Goal: Task Accomplishment & Management: Complete application form

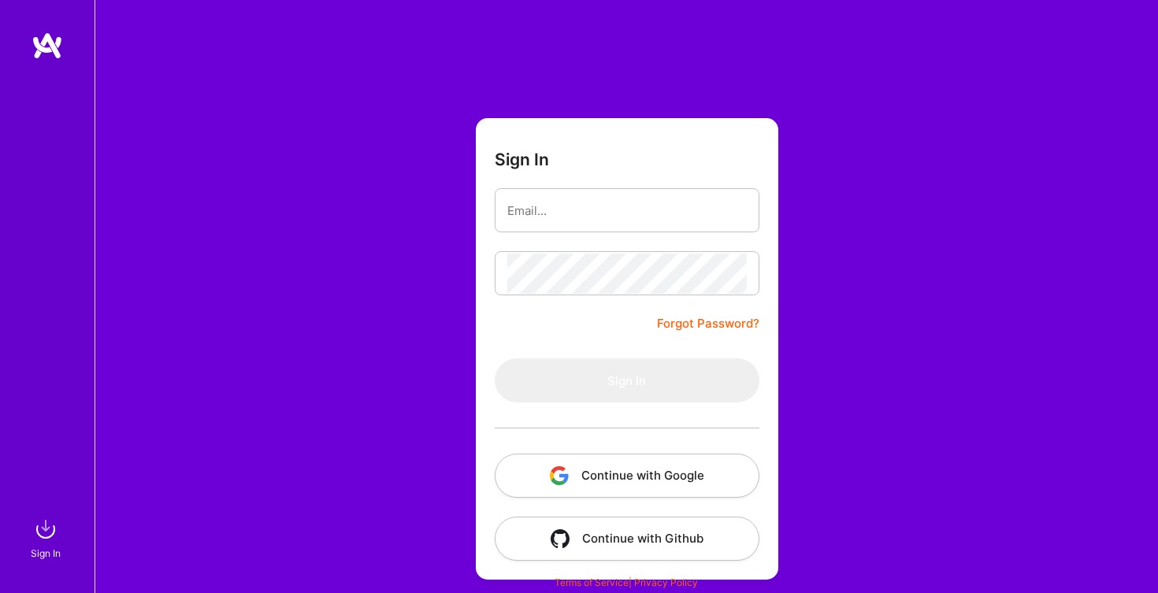
click at [659, 468] on button "Continue with Google" at bounding box center [627, 476] width 265 height 44
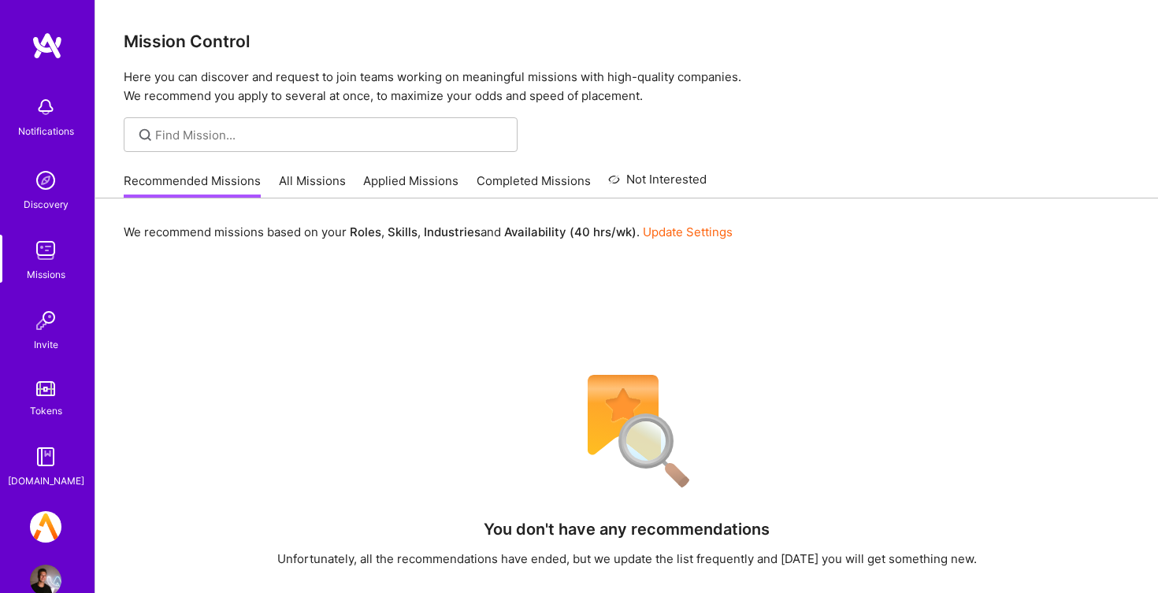
click at [38, 532] on img at bounding box center [46, 527] width 32 height 32
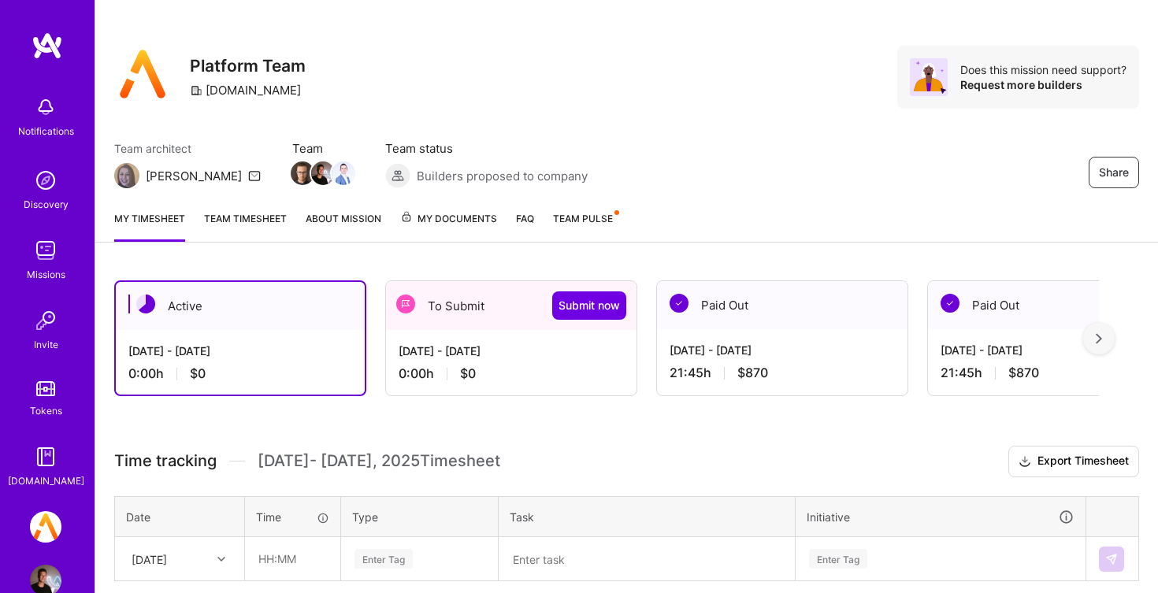
scroll to position [9, 0]
click at [510, 361] on div "[DATE] - [DATE] 0:00 h $0" at bounding box center [511, 362] width 250 height 65
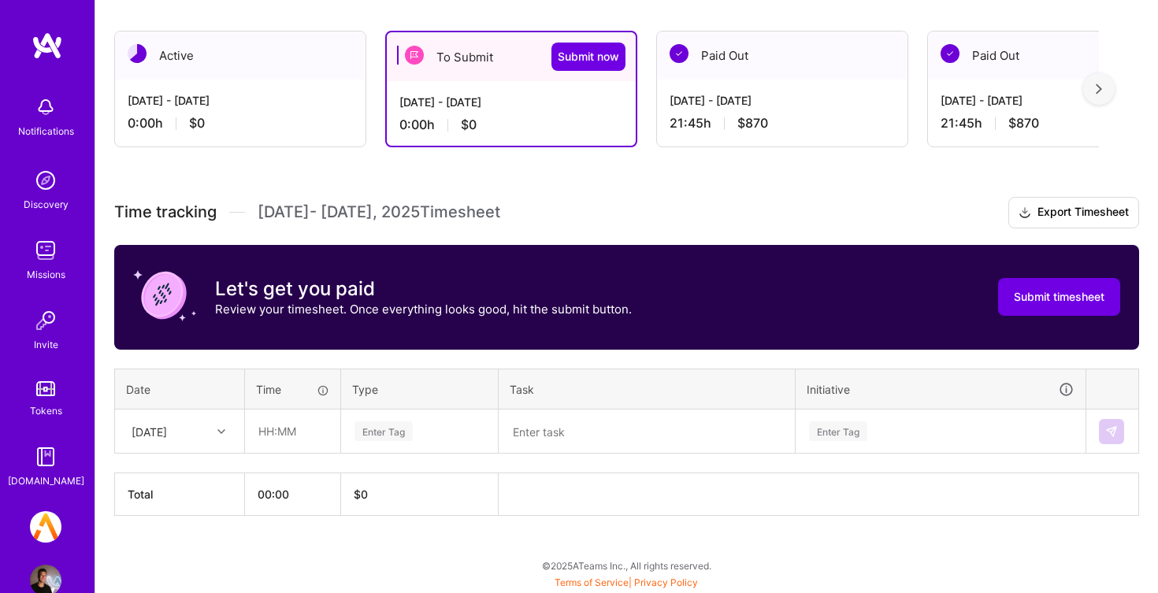
scroll to position [259, 0]
click at [167, 429] on div "[DATE]" at bounding box center [149, 431] width 35 height 17
click at [182, 517] on div "[DATE]" at bounding box center [180, 515] width 128 height 29
click at [303, 436] on input "text" at bounding box center [293, 431] width 94 height 42
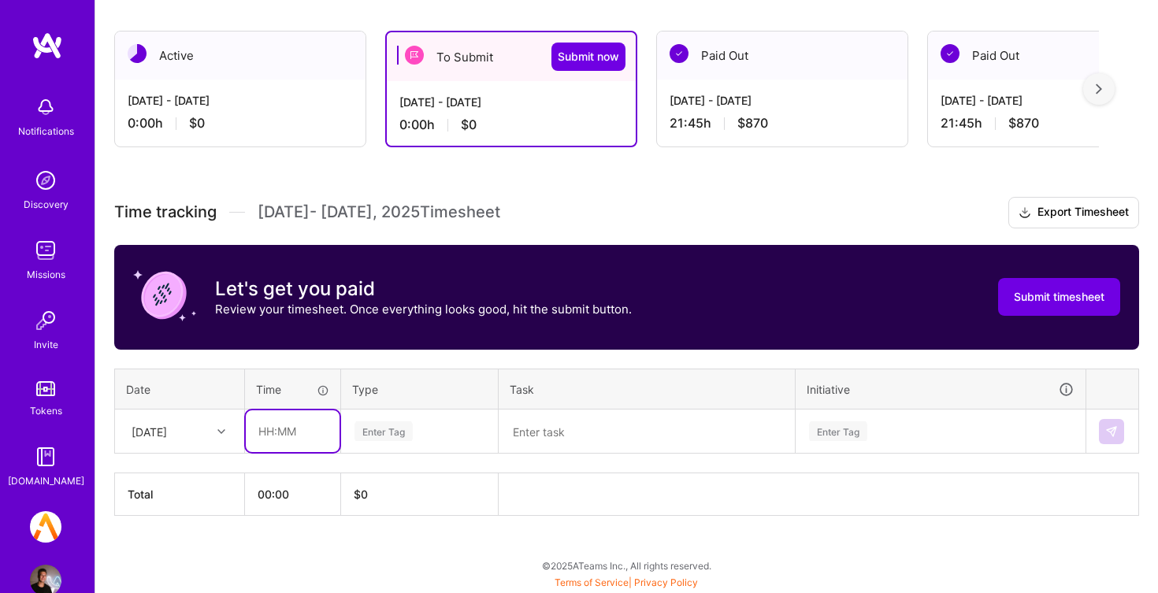
type input "1"
click at [167, 439] on div "[DATE]" at bounding box center [149, 431] width 35 height 17
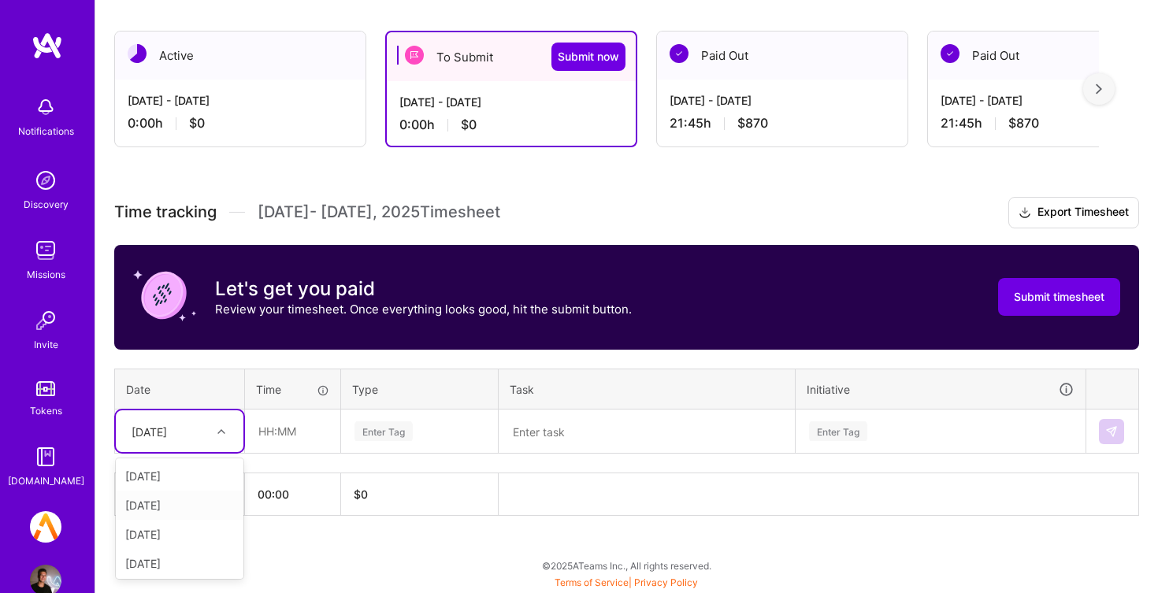
scroll to position [2, 0]
click at [183, 509] on div "[DATE]" at bounding box center [180, 502] width 128 height 29
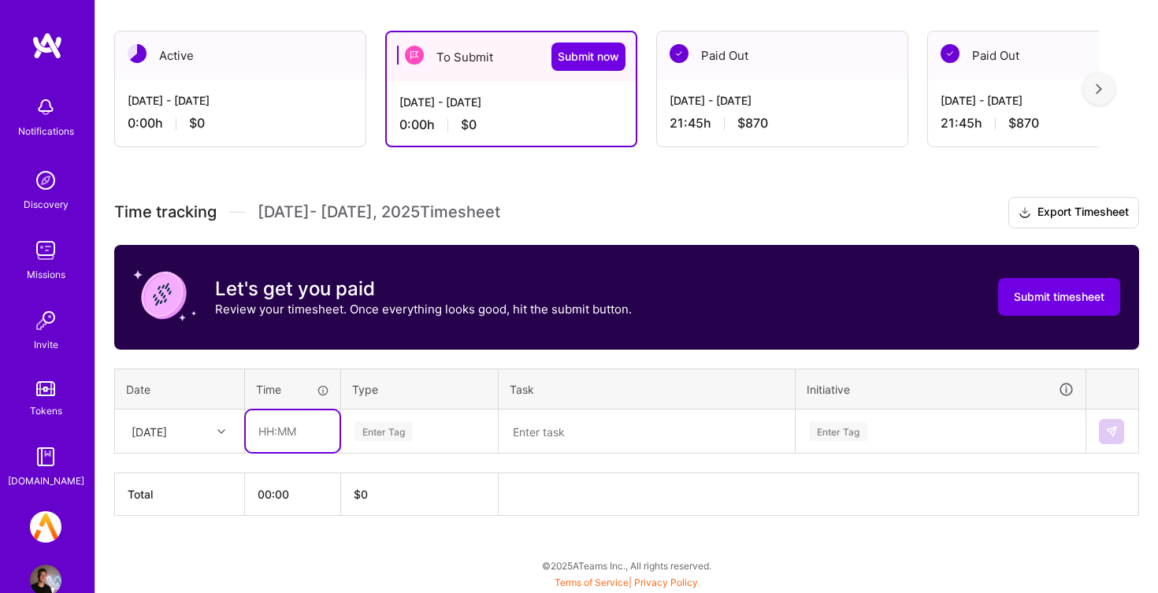
click at [303, 445] on input "text" at bounding box center [293, 431] width 94 height 42
type input "04:00"
click at [428, 436] on div "Enter Tag" at bounding box center [419, 431] width 133 height 20
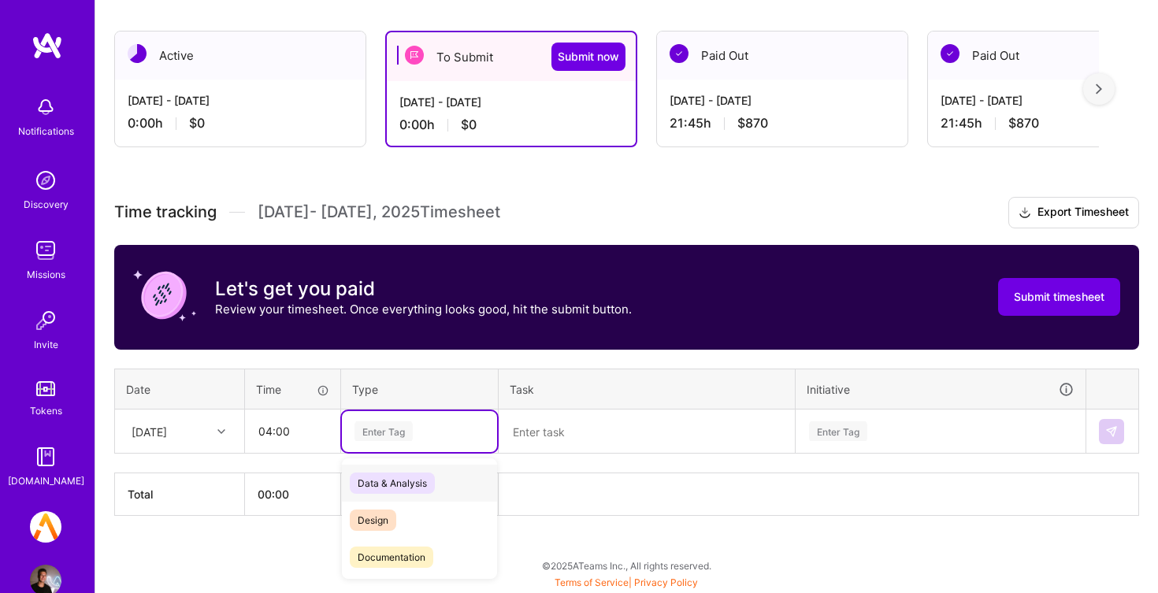
click at [456, 475] on div "Data & Analysis" at bounding box center [419, 483] width 155 height 37
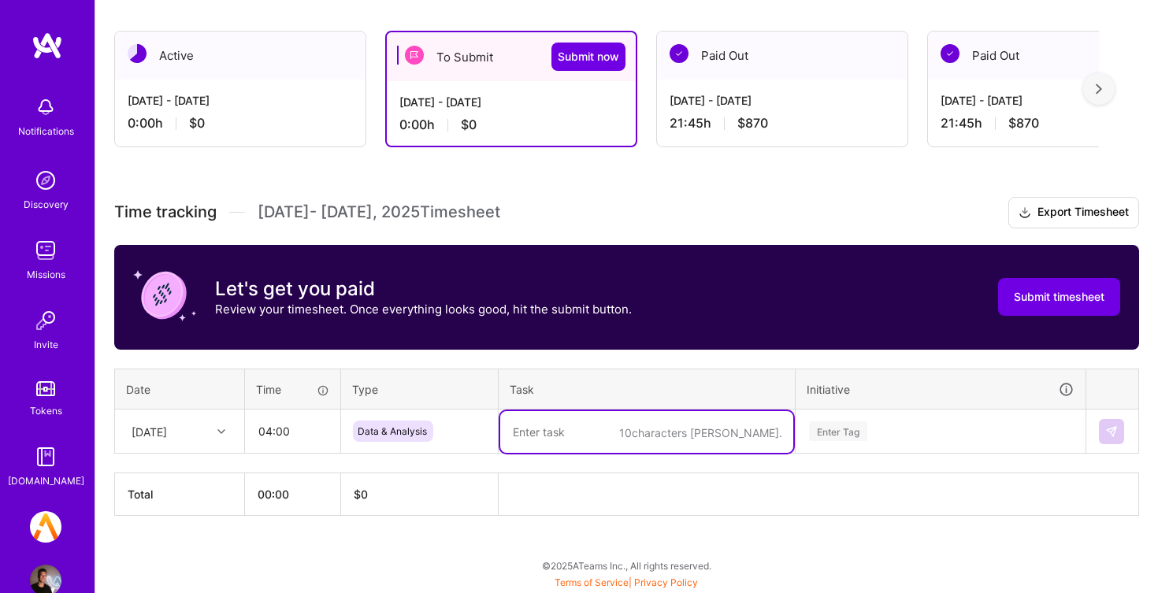
click at [585, 417] on textarea at bounding box center [646, 432] width 293 height 42
type textarea "Retool scrubbing"
paste textarea "Retool scrubbing"
type textarea "Retool scrubbing"
click at [884, 428] on div "Enter Tag" at bounding box center [940, 431] width 288 height 41
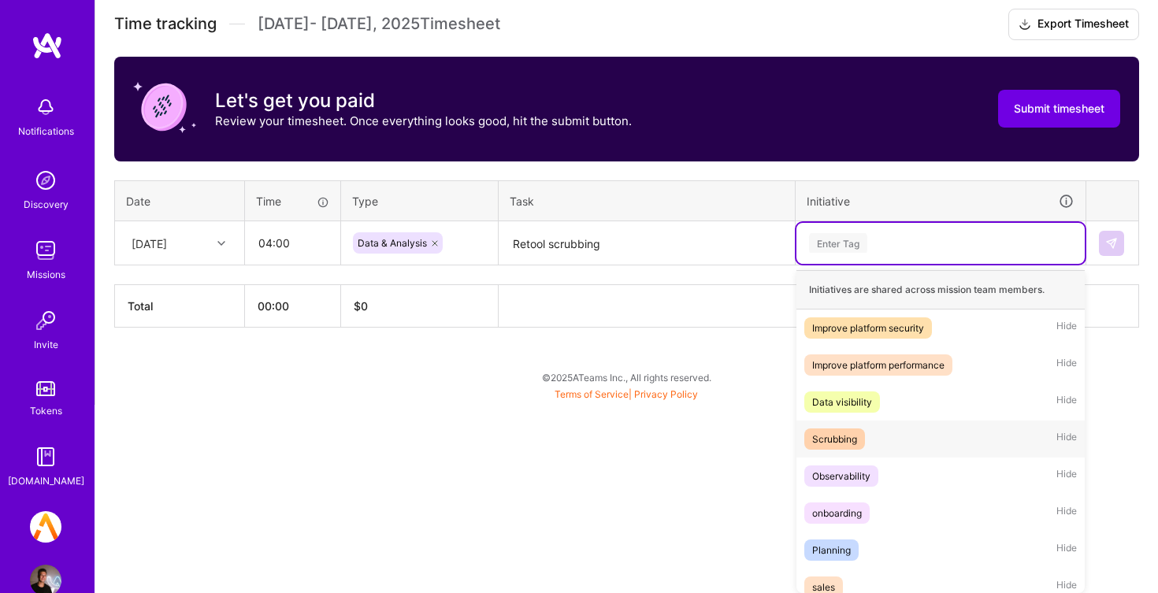
click at [892, 438] on div "Scrubbing Hide" at bounding box center [940, 439] width 288 height 37
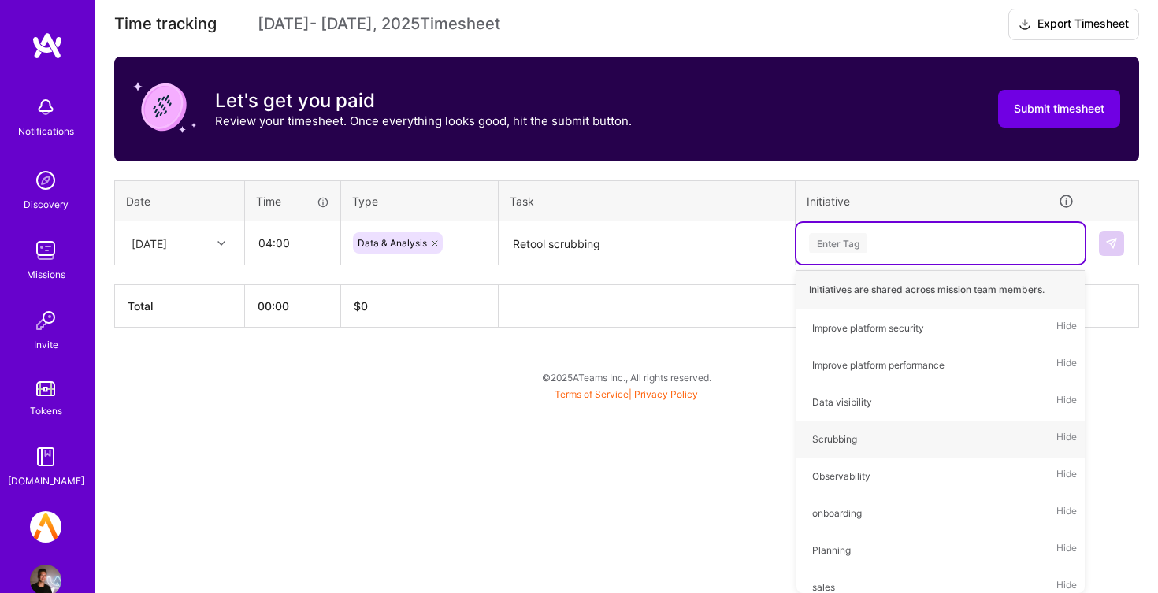
scroll to position [259, 0]
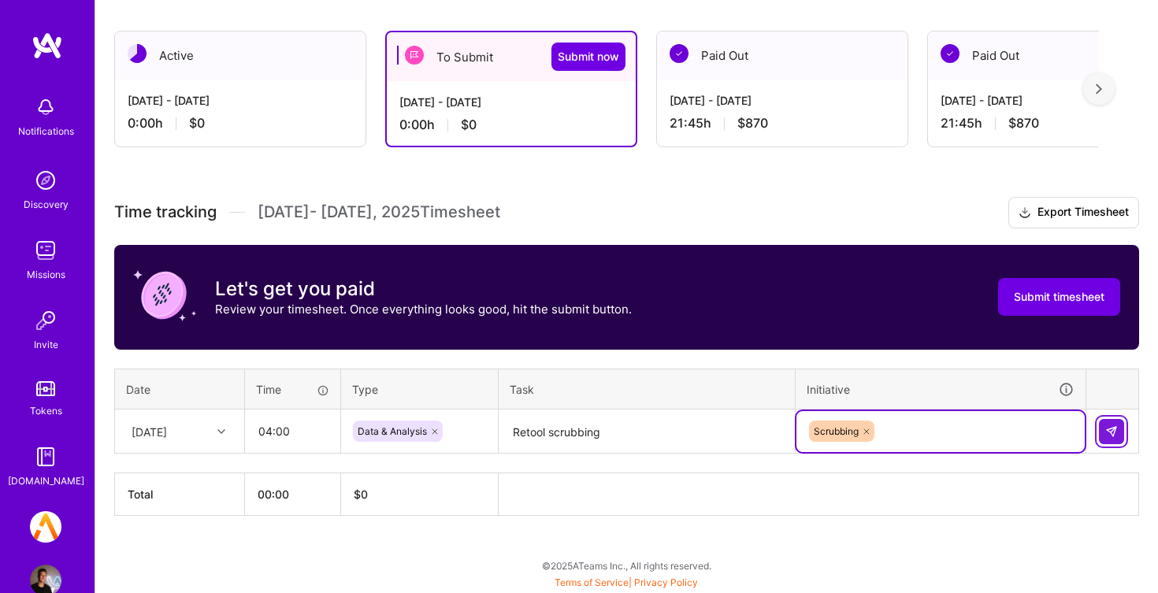
click at [1110, 427] on img at bounding box center [1111, 431] width 13 height 13
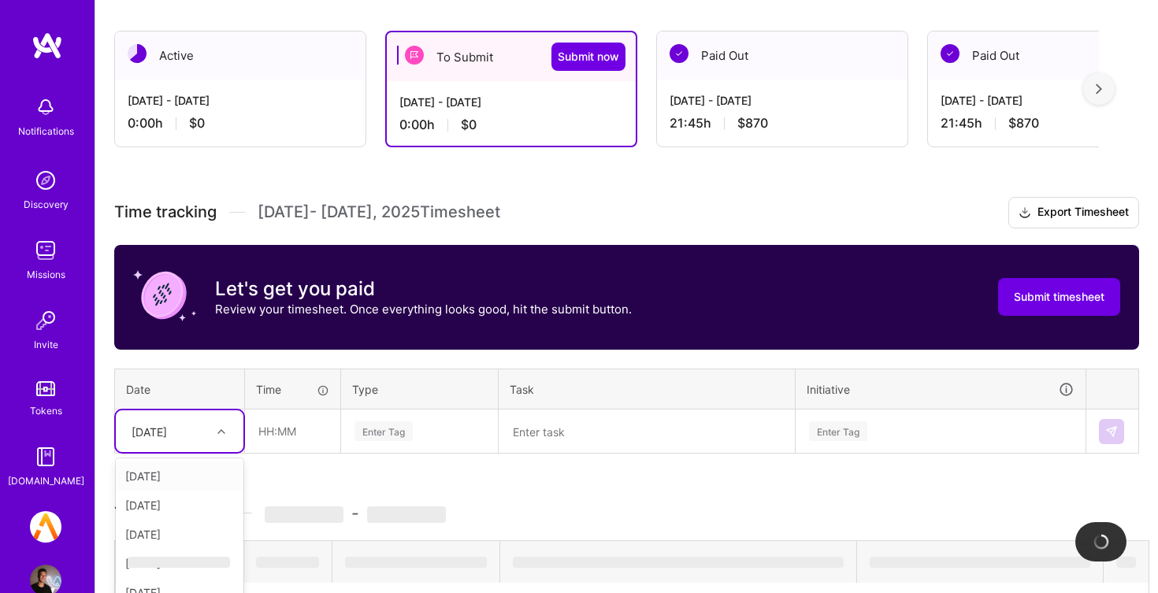
click at [193, 435] on div "option [DATE], selected. option [DATE] focused, 1 of 15. 14 results available. …" at bounding box center [180, 431] width 128 height 42
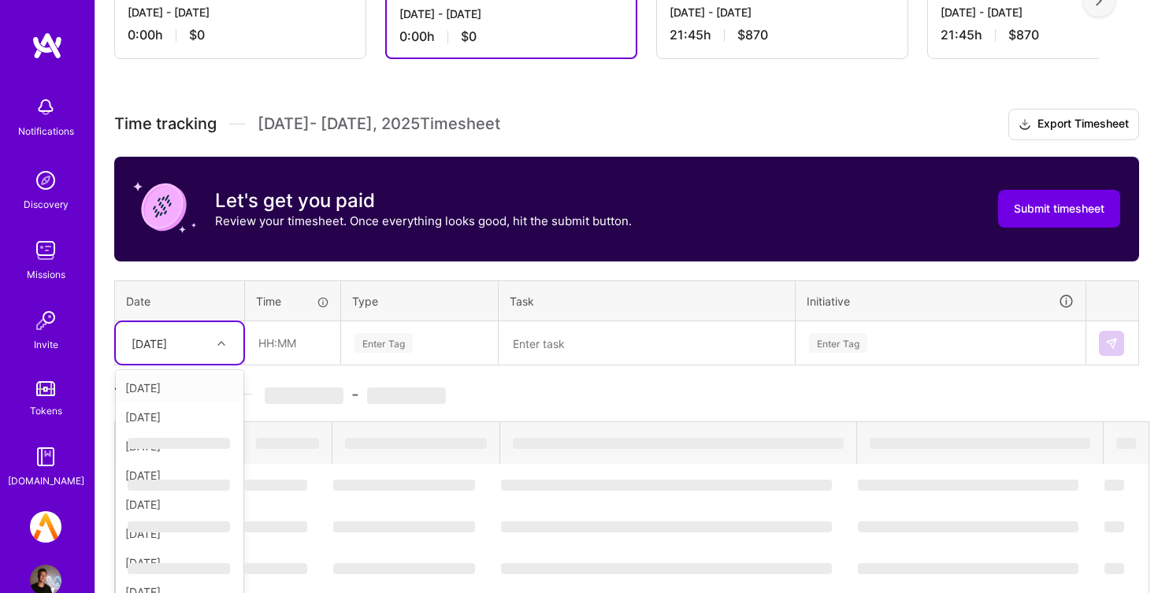
scroll to position [361, 0]
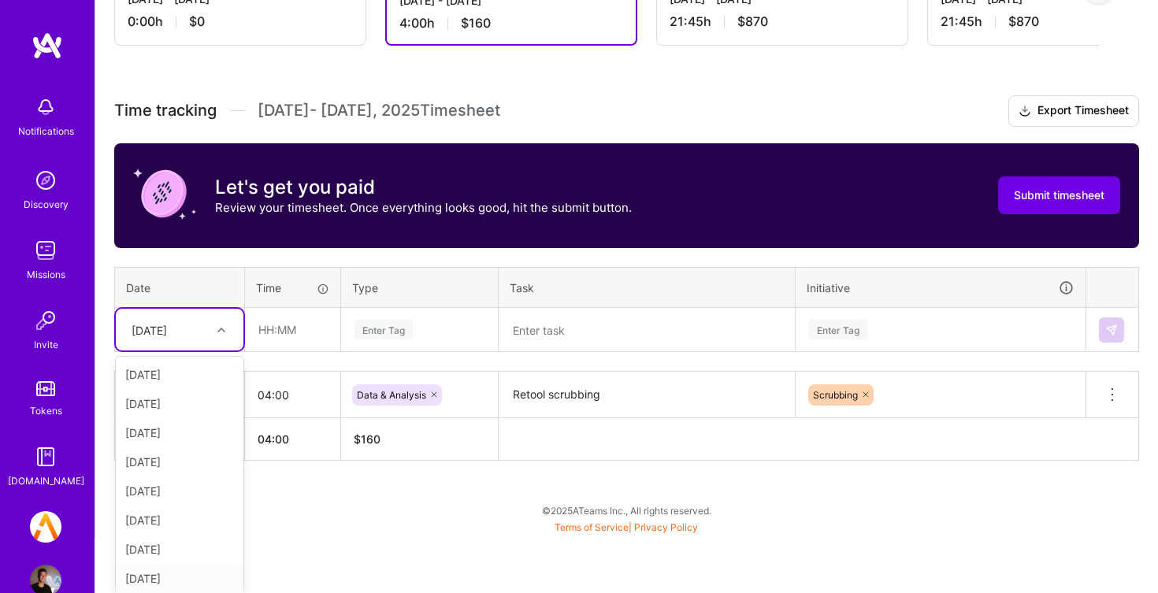
click at [180, 566] on div "[DATE]" at bounding box center [180, 578] width 128 height 29
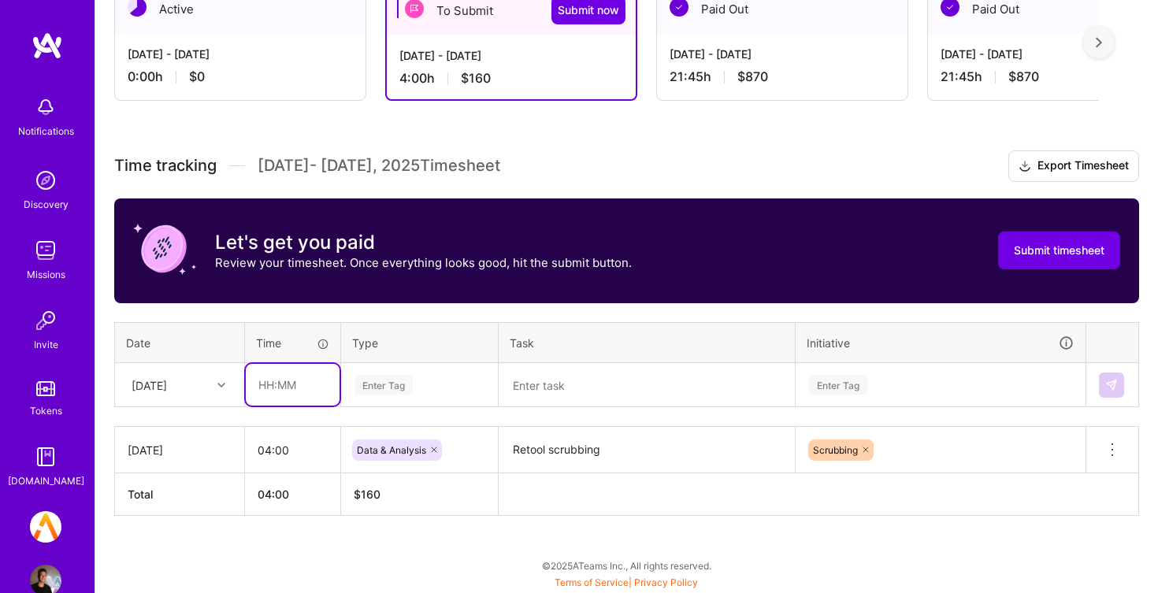
click at [269, 395] on input "text" at bounding box center [293, 385] width 94 height 42
type input "10:00"
click at [428, 389] on div "Enter Tag" at bounding box center [419, 385] width 133 height 20
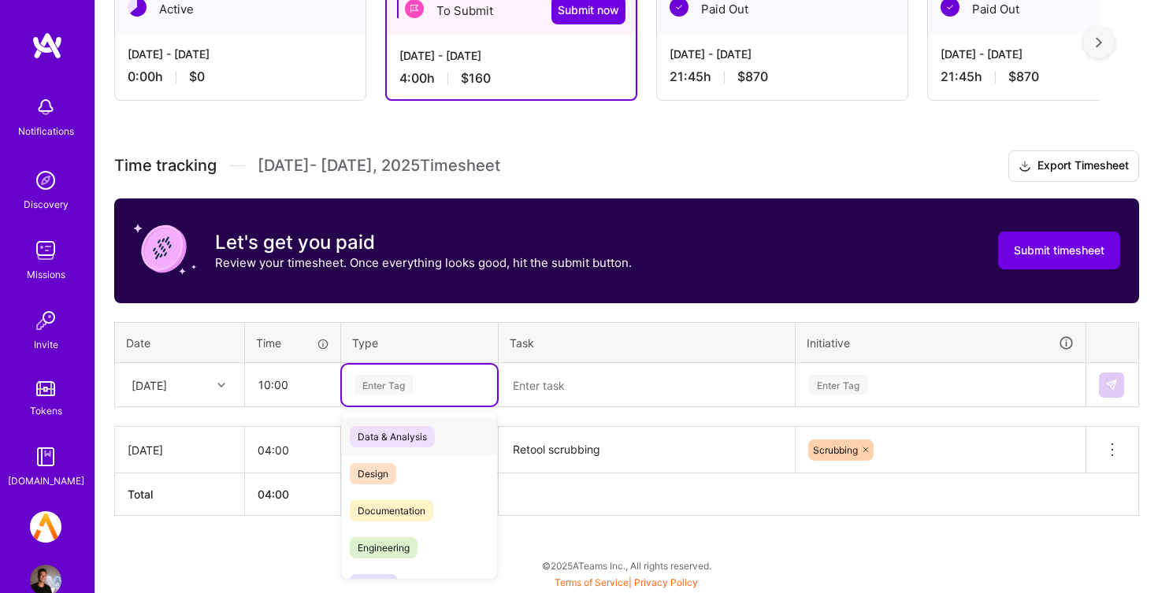
click at [449, 445] on div "Data & Analysis" at bounding box center [419, 436] width 155 height 37
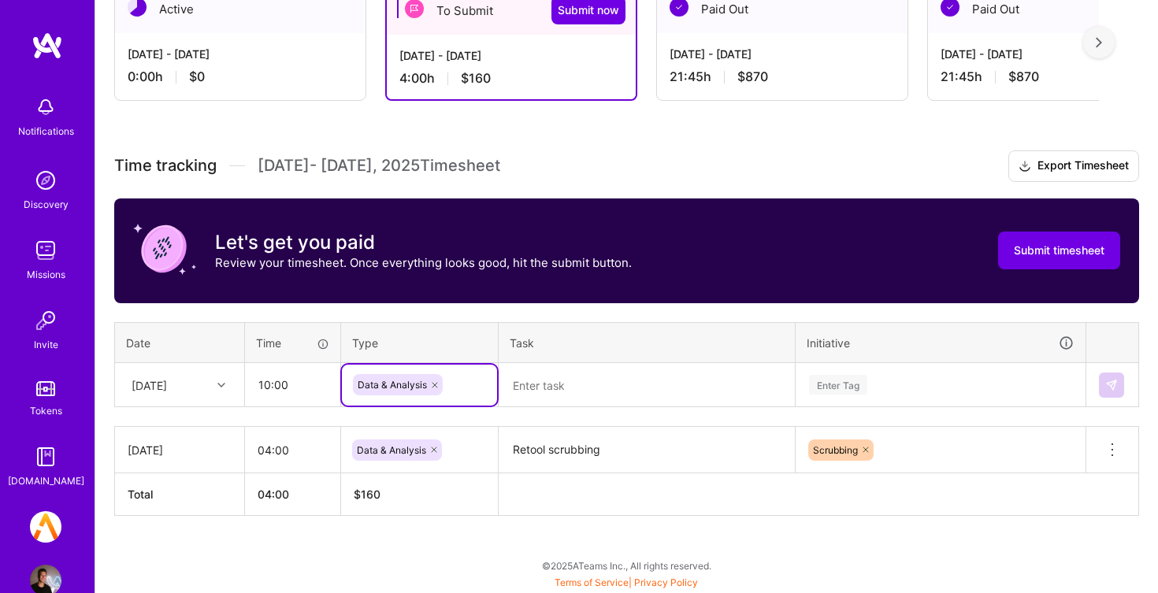
click at [634, 378] on textarea at bounding box center [646, 386] width 293 height 42
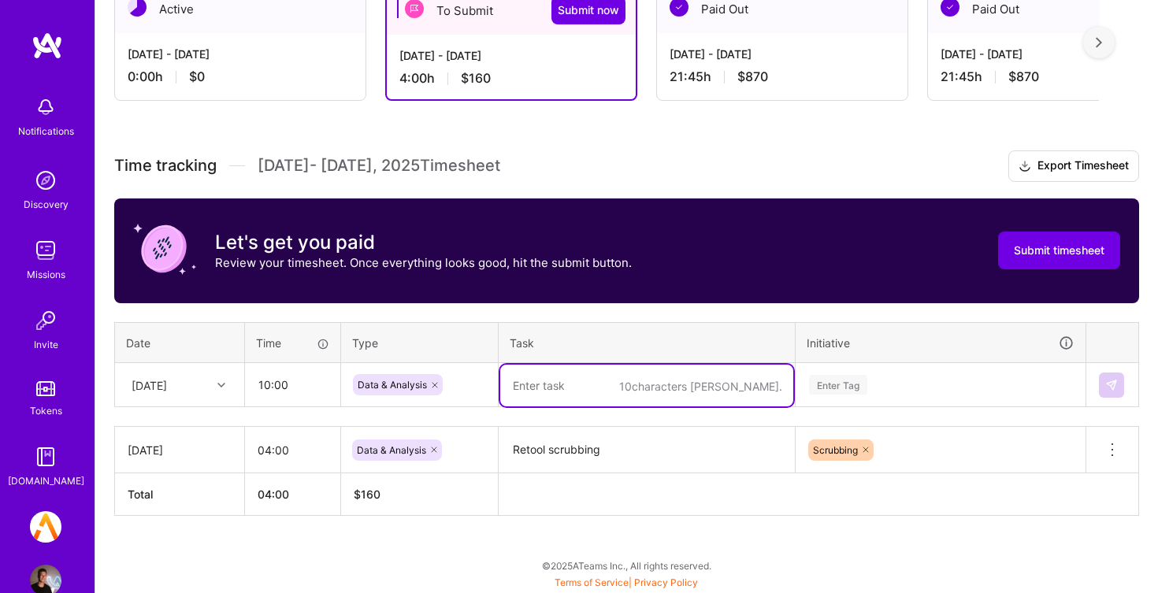
paste textarea "Retool scrubbing"
type textarea "Retool scrubbing"
click at [911, 372] on div "Enter Tag" at bounding box center [940, 385] width 288 height 41
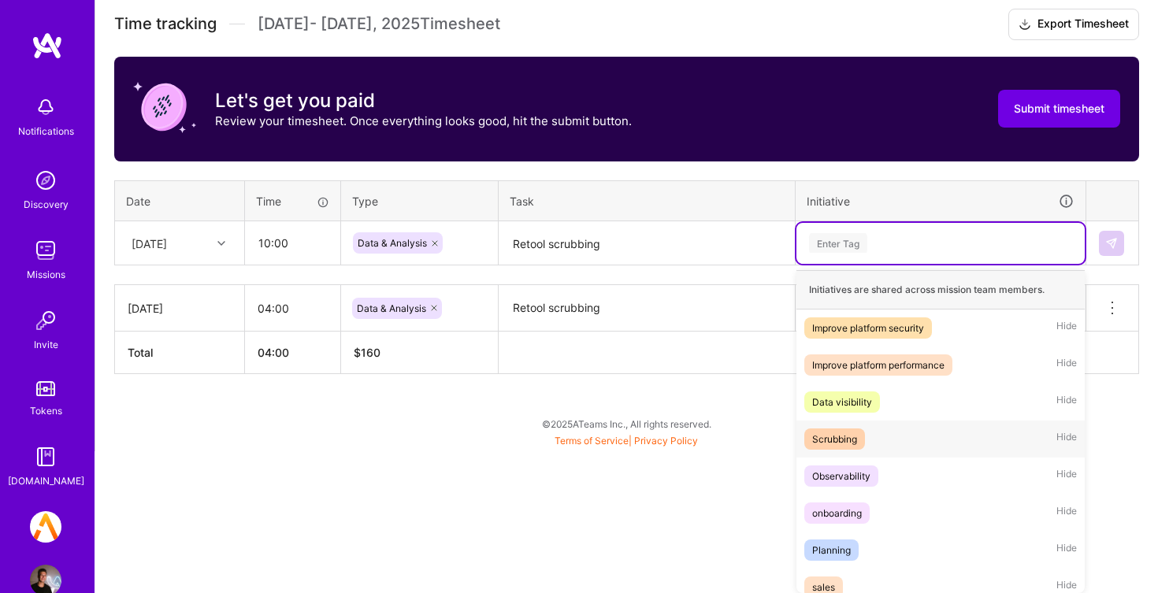
click at [929, 443] on div "Scrubbing Hide" at bounding box center [940, 439] width 288 height 37
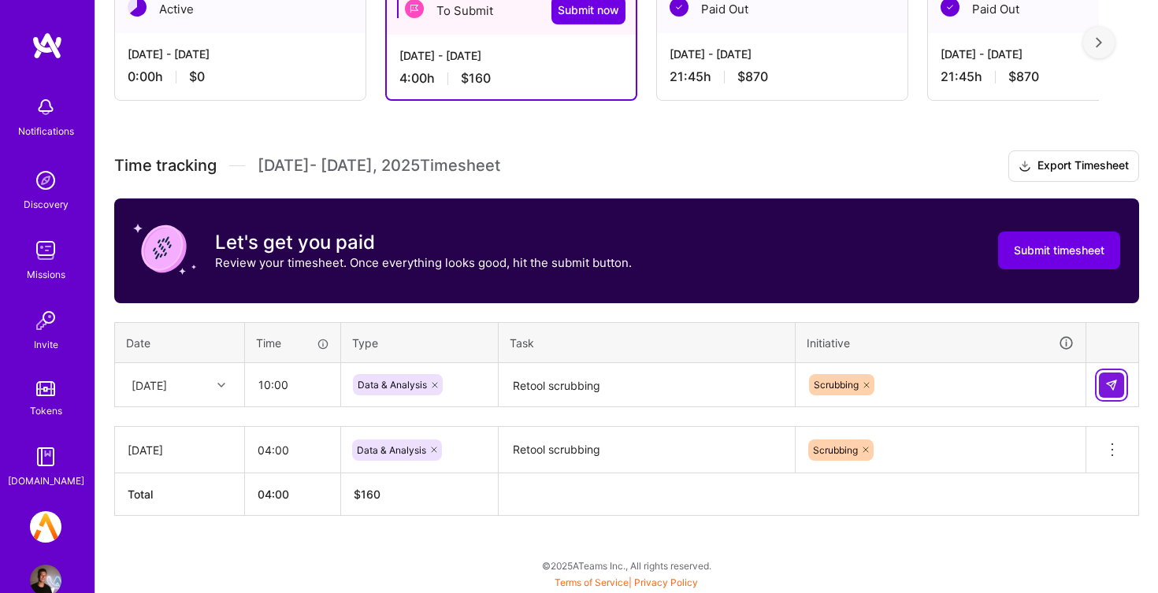
click at [1107, 387] on img at bounding box center [1111, 385] width 13 height 13
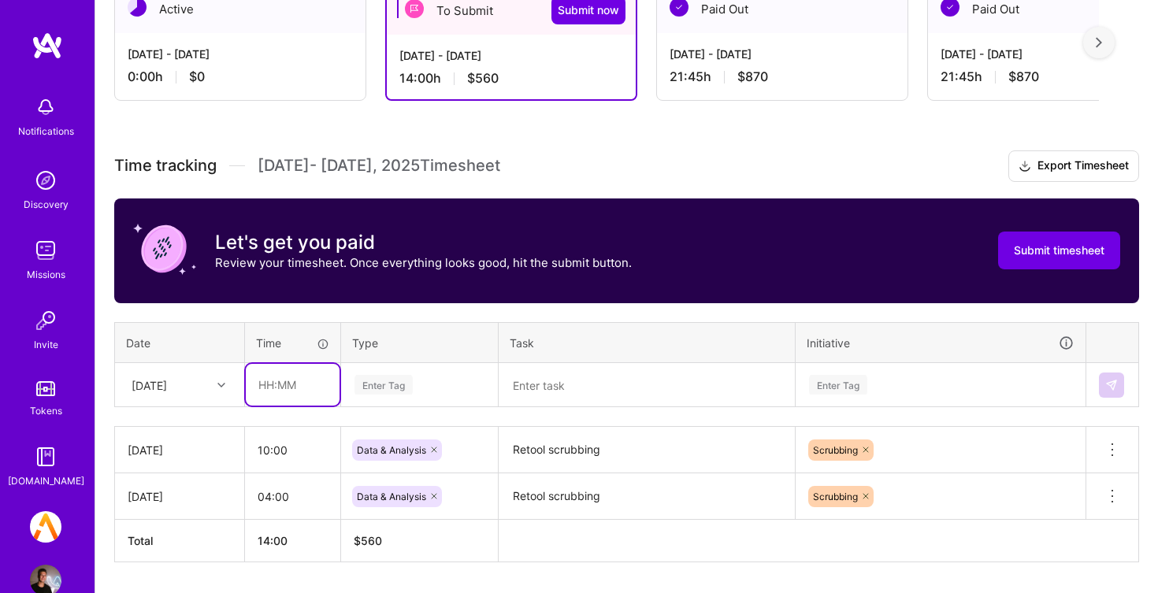
click at [280, 386] on input "text" at bounding box center [293, 385] width 94 height 42
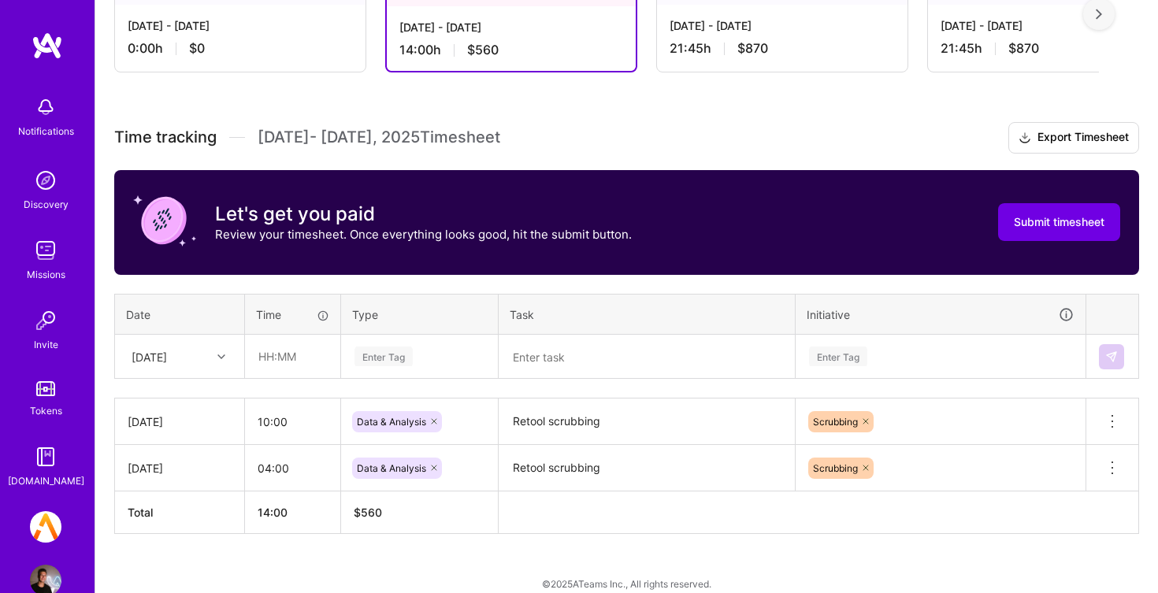
click at [210, 377] on div "[DATE]" at bounding box center [180, 357] width 128 height 42
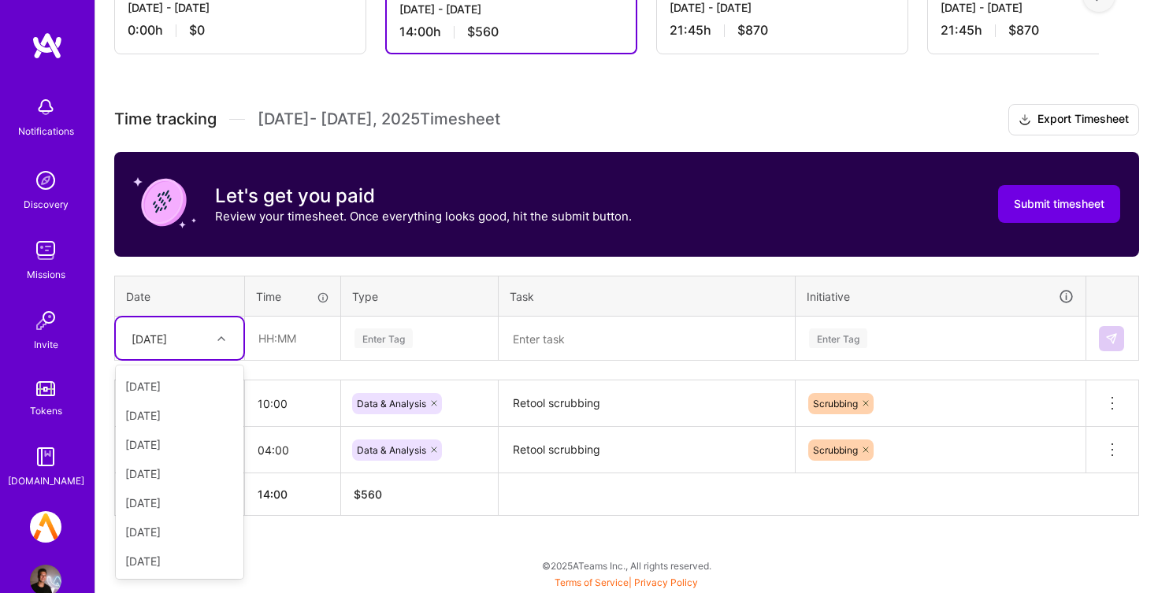
scroll to position [201, 0]
click at [170, 558] on div "[DATE]" at bounding box center [180, 561] width 128 height 29
click at [178, 355] on div "[DATE]" at bounding box center [180, 338] width 128 height 42
click at [190, 558] on div "[DATE]" at bounding box center [180, 557] width 128 height 29
click at [197, 350] on div "[DATE]" at bounding box center [167, 338] width 87 height 26
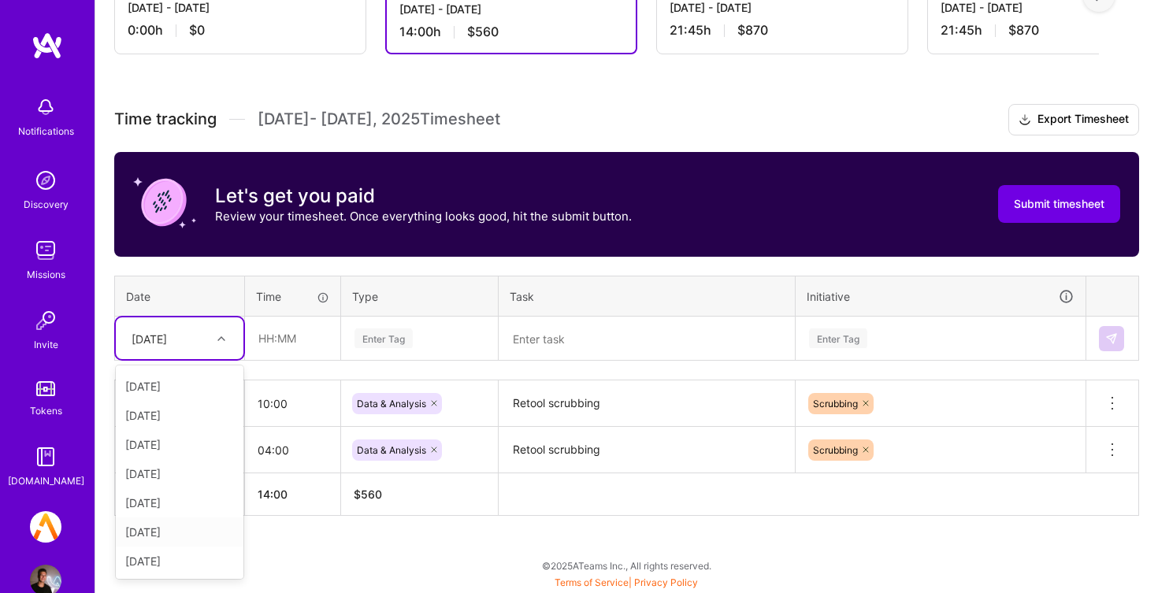
click at [189, 526] on div "[DATE]" at bounding box center [180, 531] width 128 height 29
click at [288, 360] on td at bounding box center [293, 339] width 96 height 44
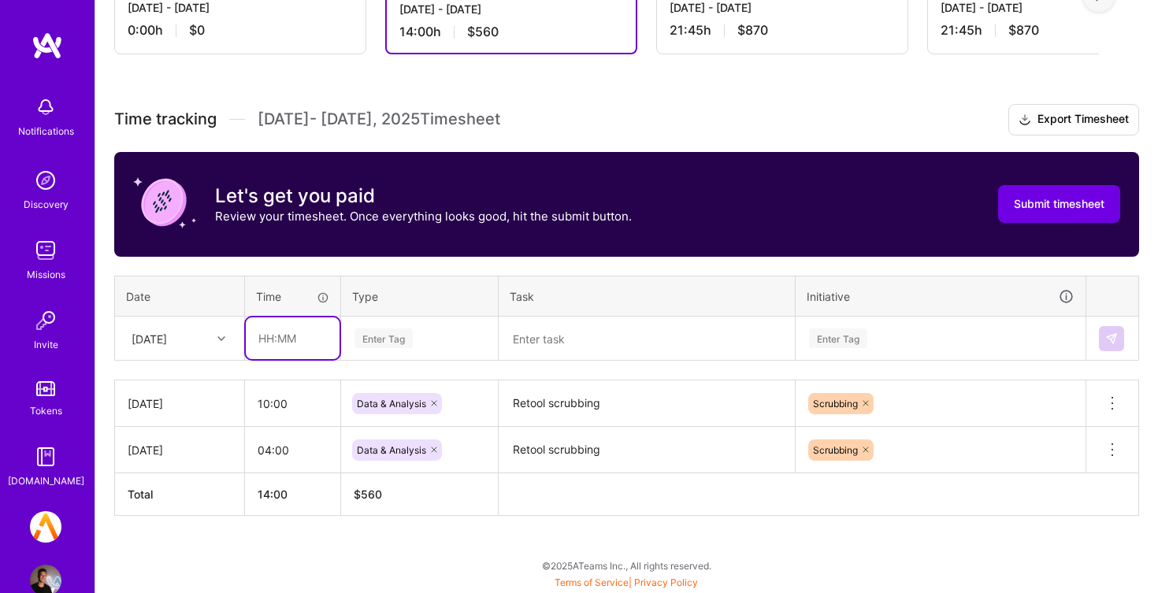
click at [294, 328] on input "text" at bounding box center [293, 338] width 94 height 42
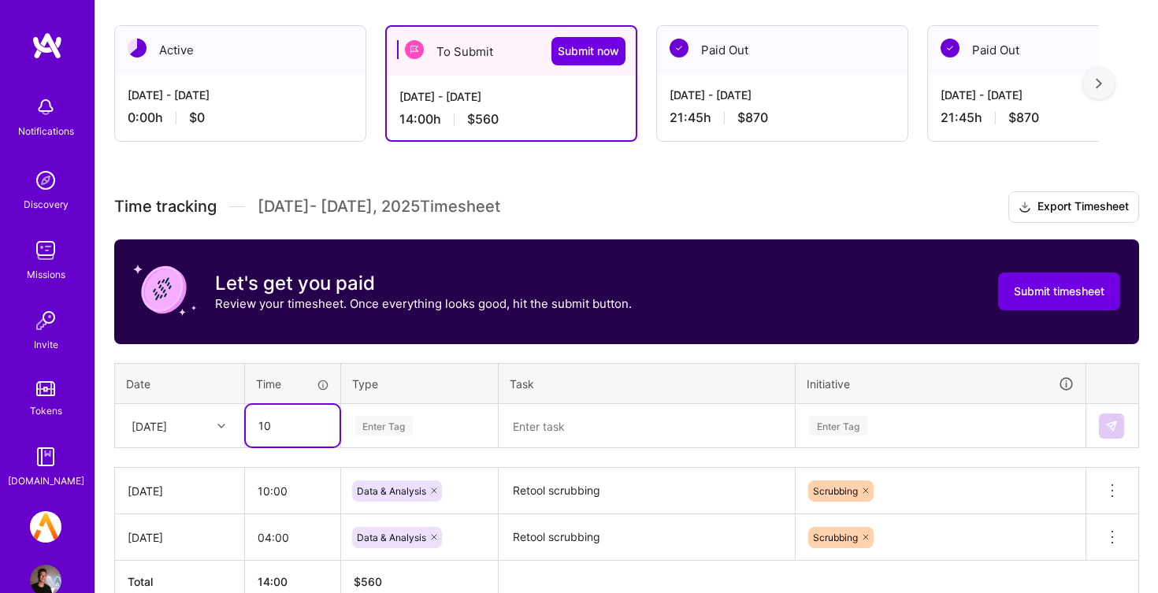
scroll to position [261, 0]
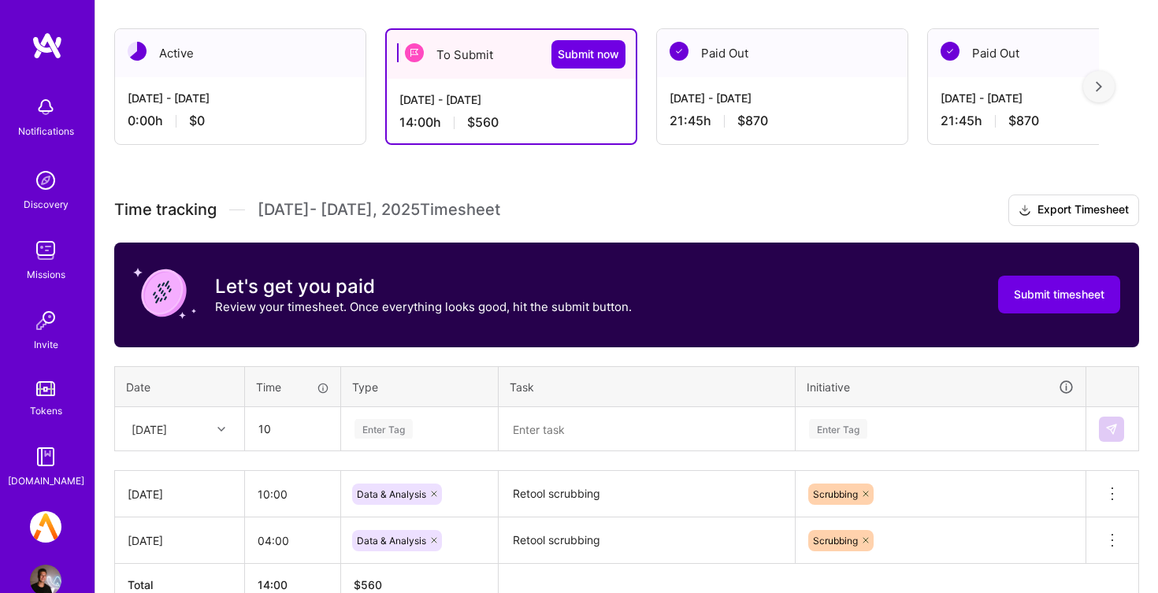
type input "10:00"
click at [737, 97] on div "[DATE] - [DATE]" at bounding box center [781, 98] width 225 height 17
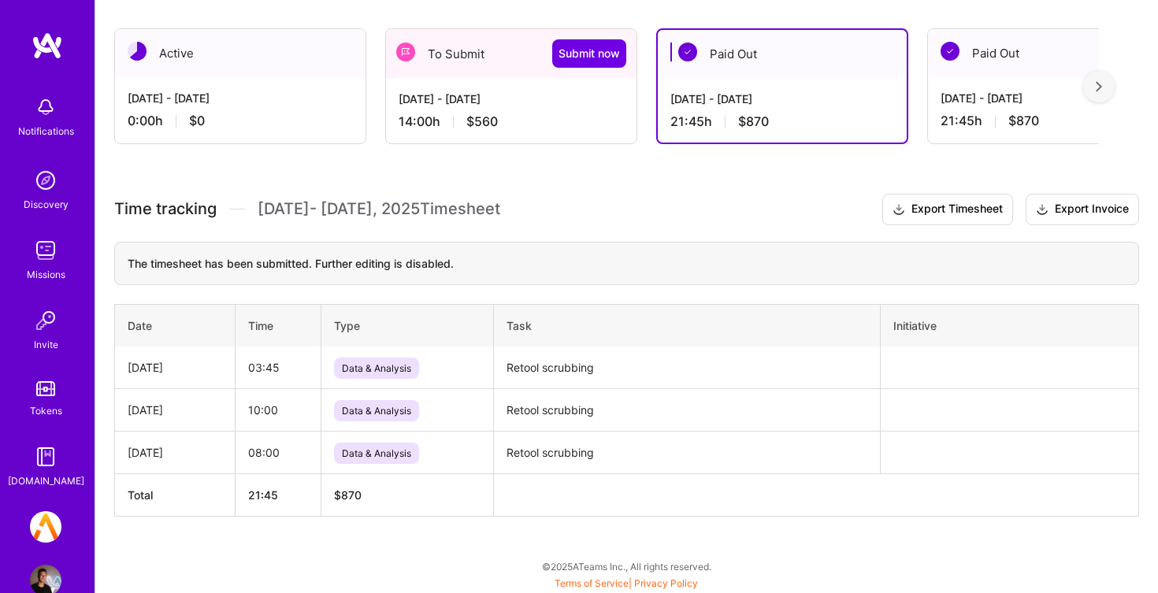
scroll to position [135, 0]
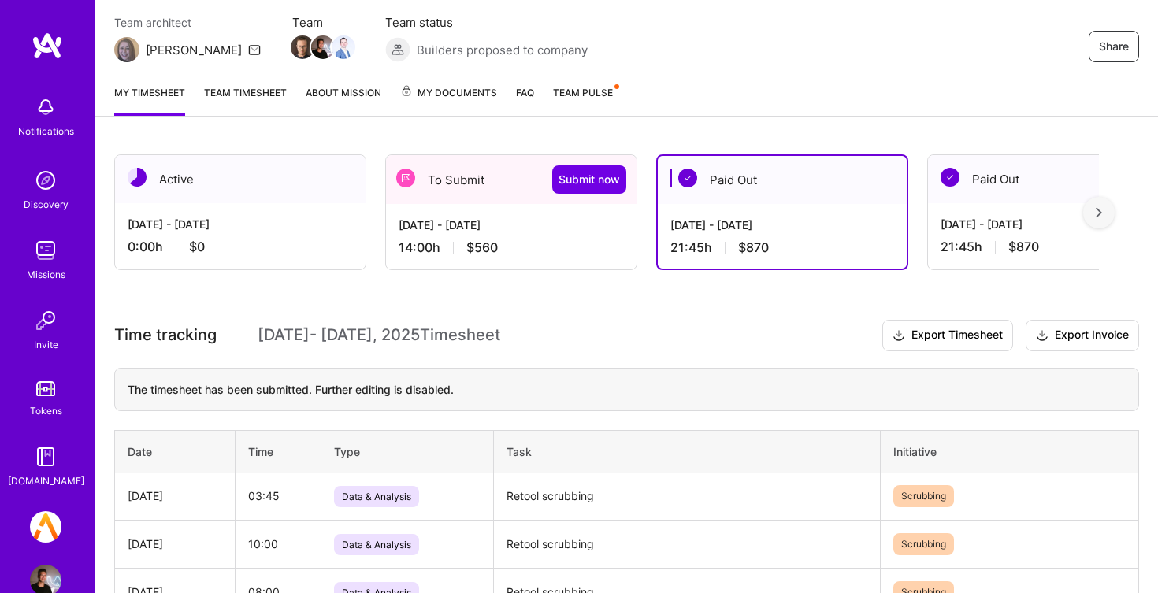
click at [488, 217] on div "[DATE] - [DATE]" at bounding box center [511, 225] width 225 height 17
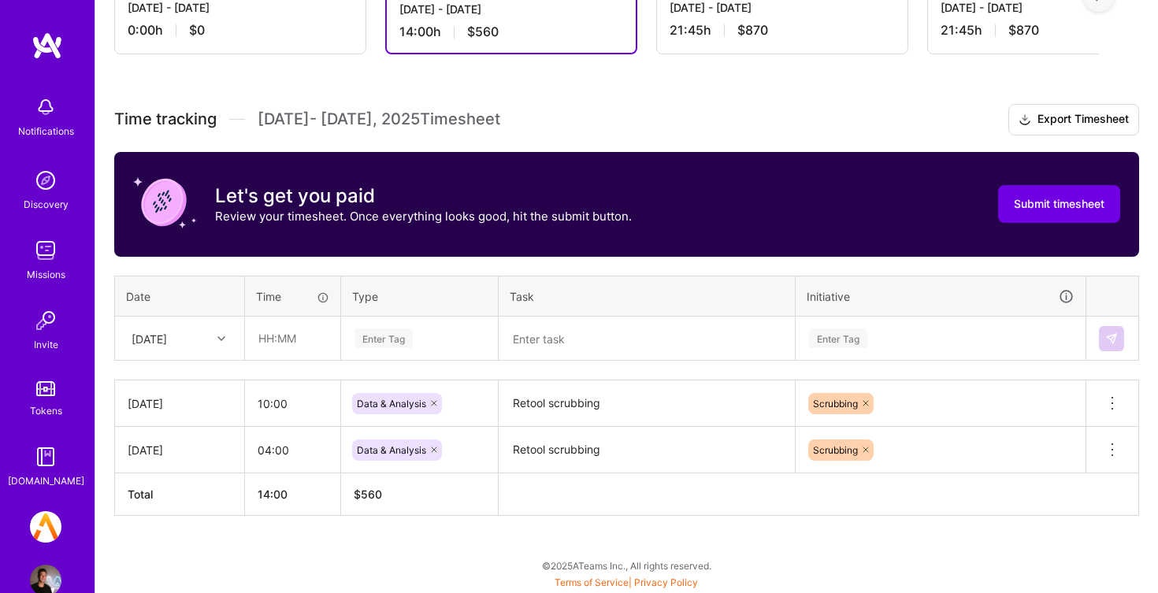
scroll to position [352, 0]
click at [290, 341] on input "text" at bounding box center [293, 338] width 94 height 42
type input "07:45"
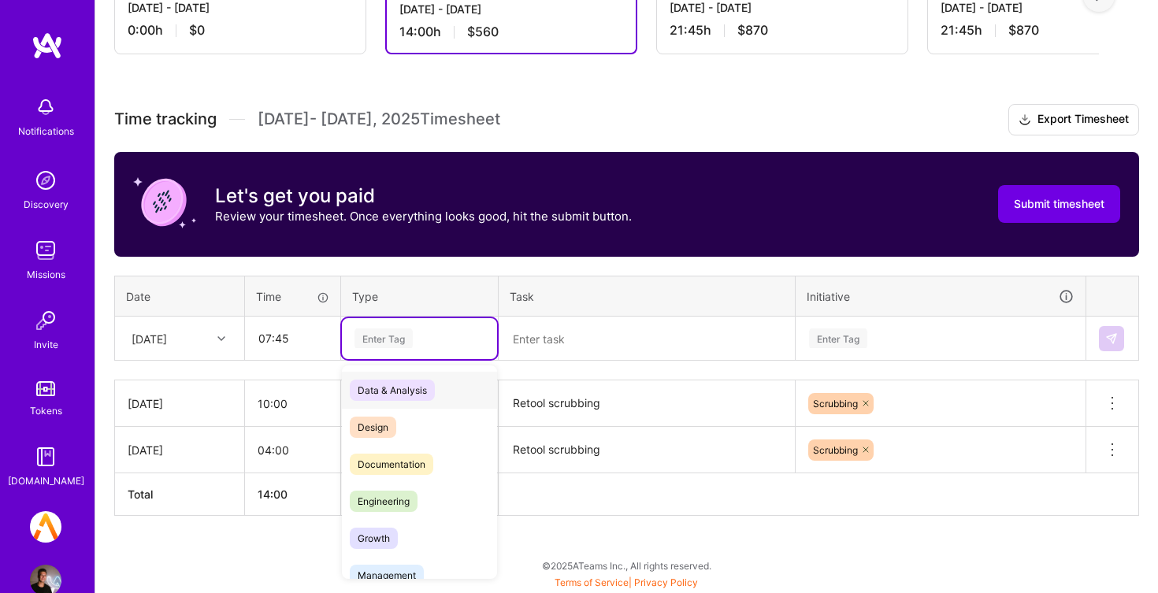
click at [432, 336] on div "Enter Tag" at bounding box center [419, 338] width 133 height 20
click at [460, 402] on div "Data & Analysis" at bounding box center [419, 390] width 155 height 37
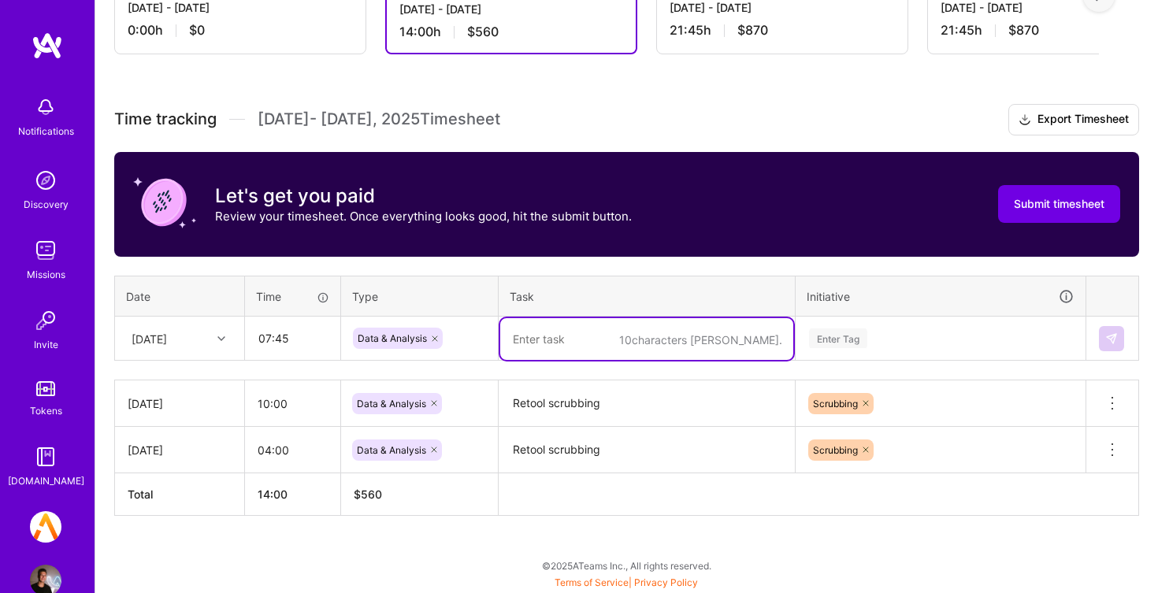
click at [616, 340] on textarea at bounding box center [646, 339] width 293 height 42
paste textarea "Retool scrubbing"
type textarea "Retool scrubbing"
click at [860, 329] on div "Enter Tag" at bounding box center [940, 338] width 288 height 41
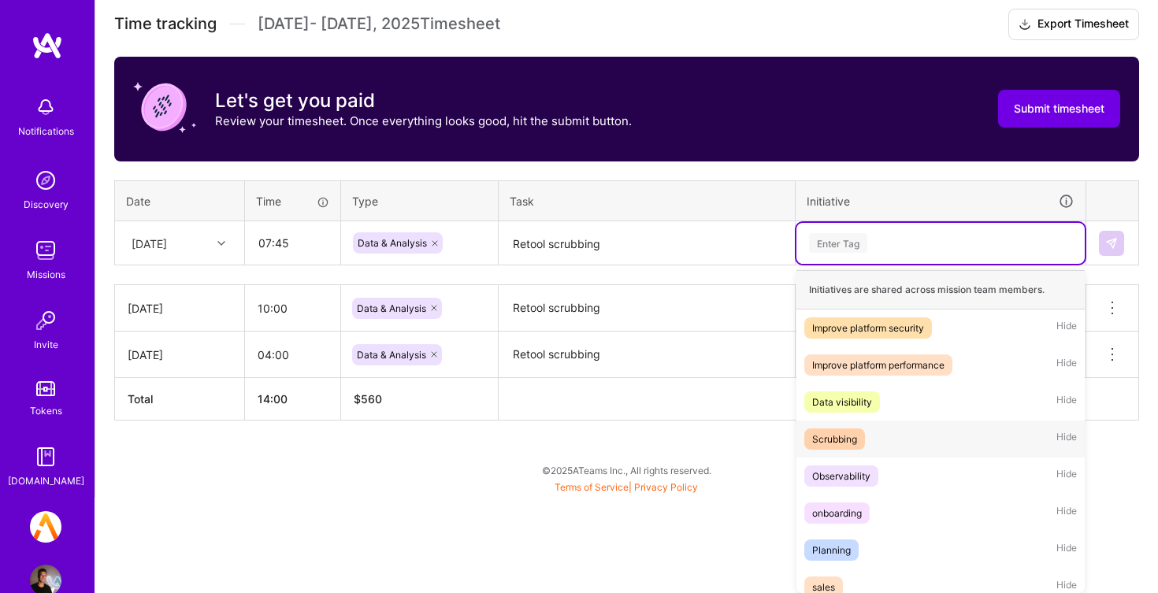
click at [883, 438] on div "Scrubbing Hide" at bounding box center [940, 439] width 288 height 37
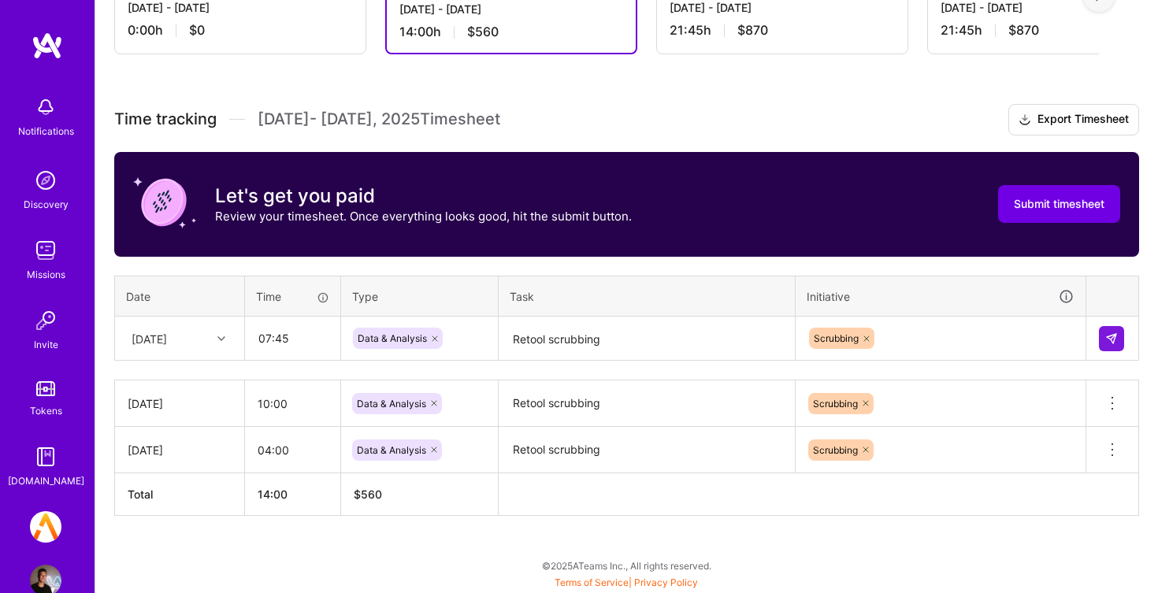
click at [1109, 357] on td at bounding box center [1112, 339] width 53 height 44
click at [1111, 336] on img at bounding box center [1111, 338] width 13 height 13
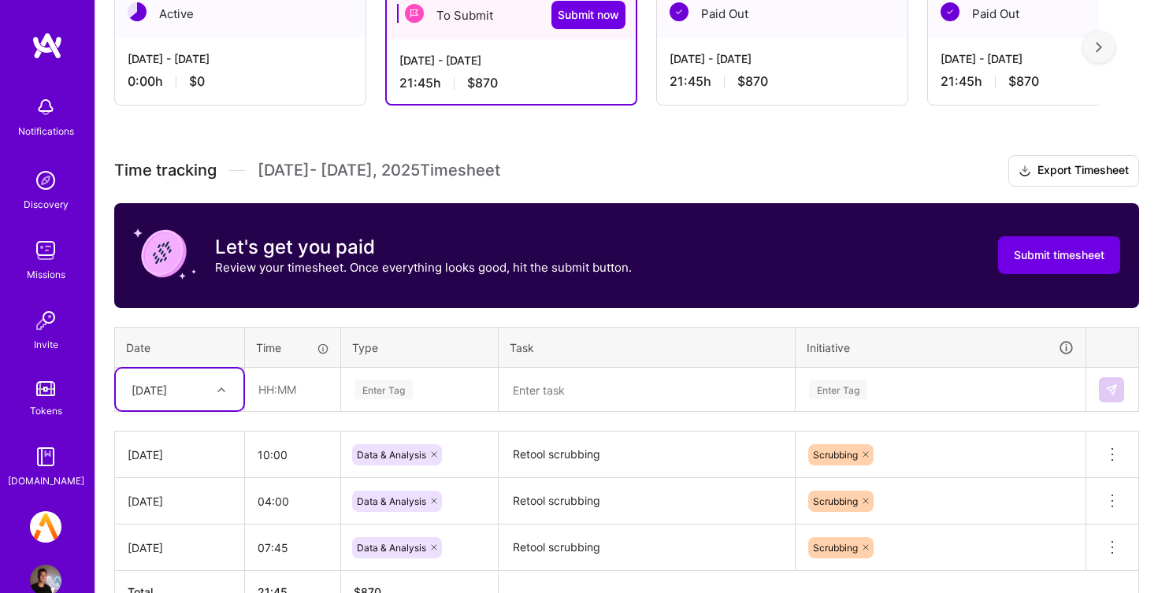
scroll to position [299, 0]
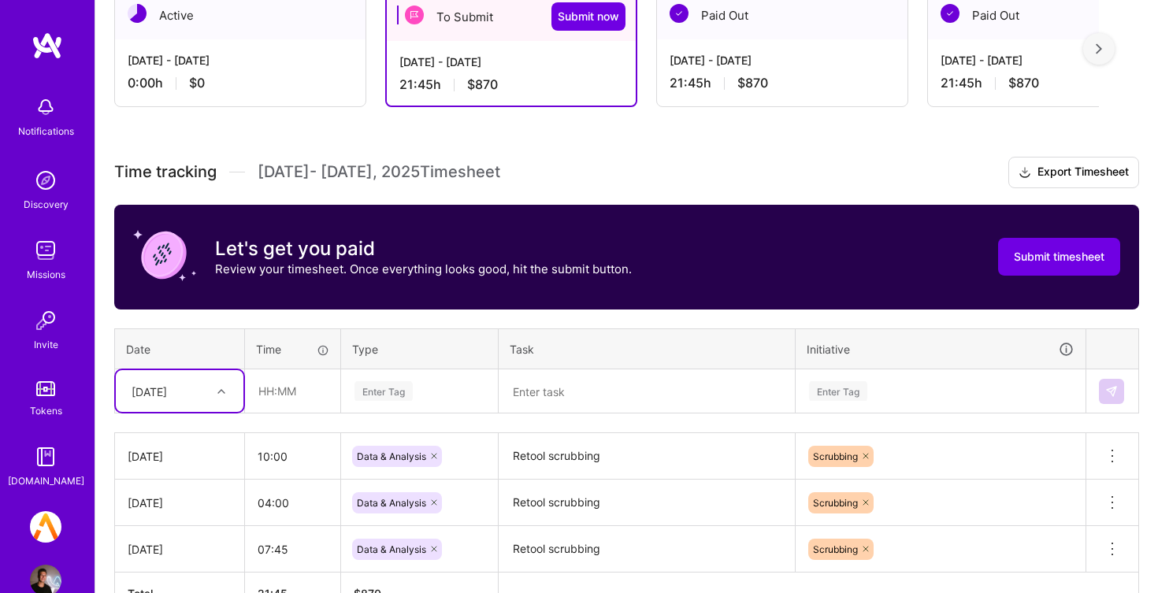
click at [697, 220] on div "Let's get you paid Review your timesheet. Once everything looks good, hit the s…" at bounding box center [626, 257] width 1025 height 105
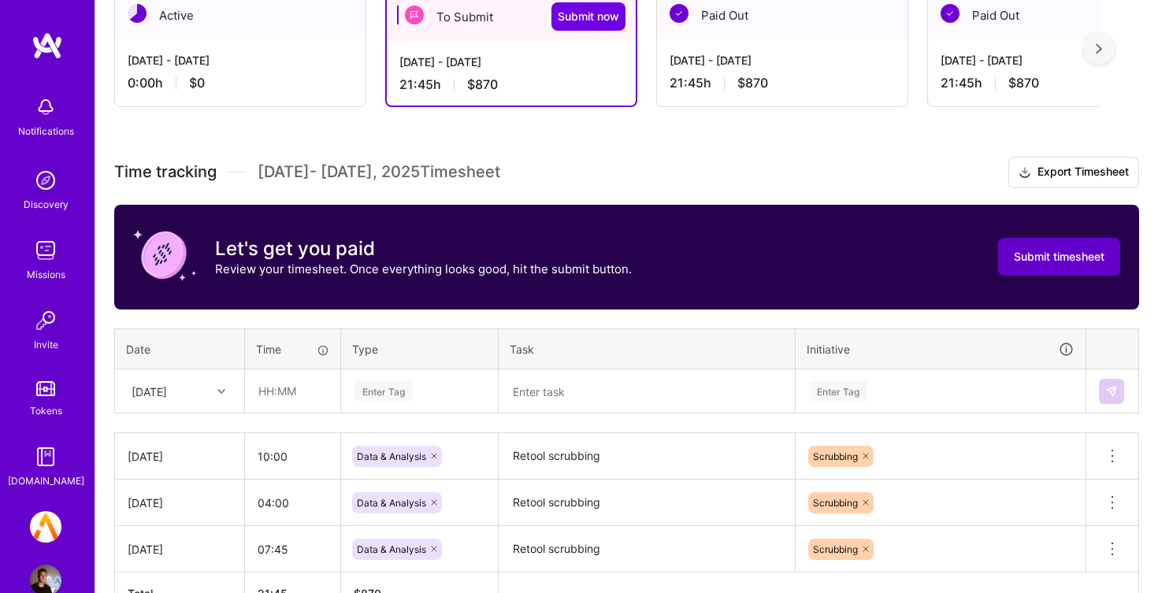
click at [1077, 256] on span "Submit timesheet" at bounding box center [1059, 257] width 91 height 16
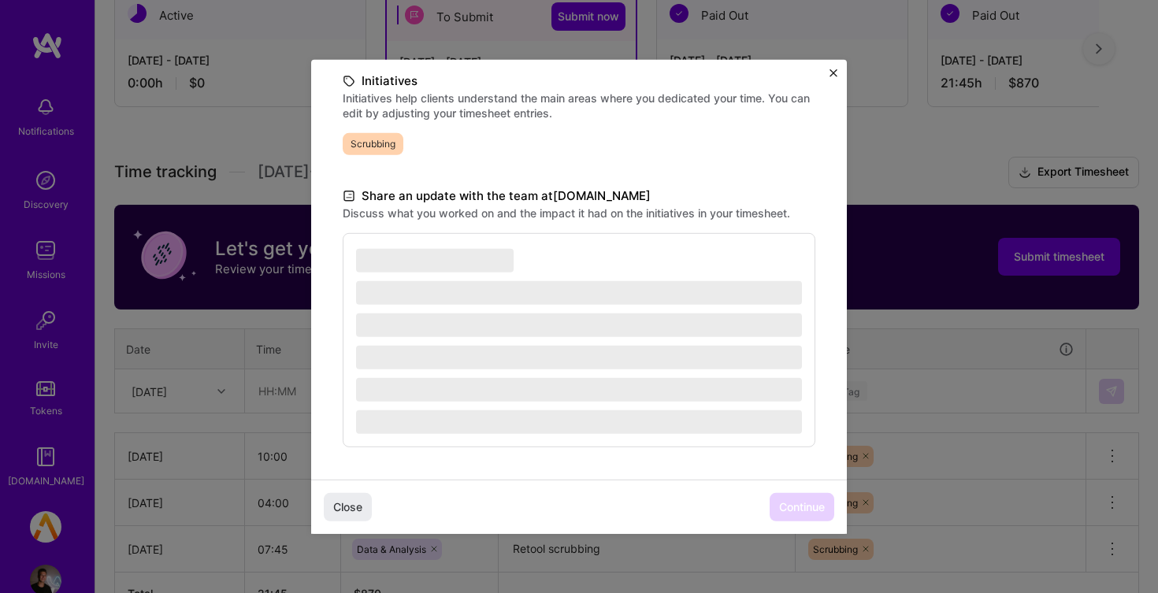
scroll to position [364, 0]
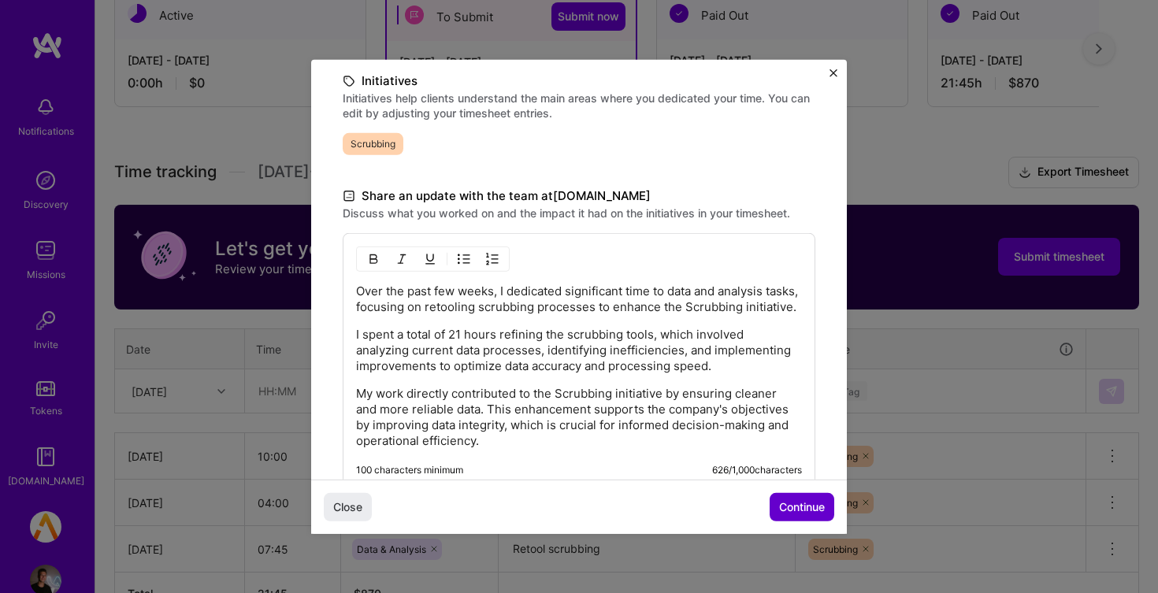
click at [794, 520] on button "Continue" at bounding box center [801, 507] width 65 height 28
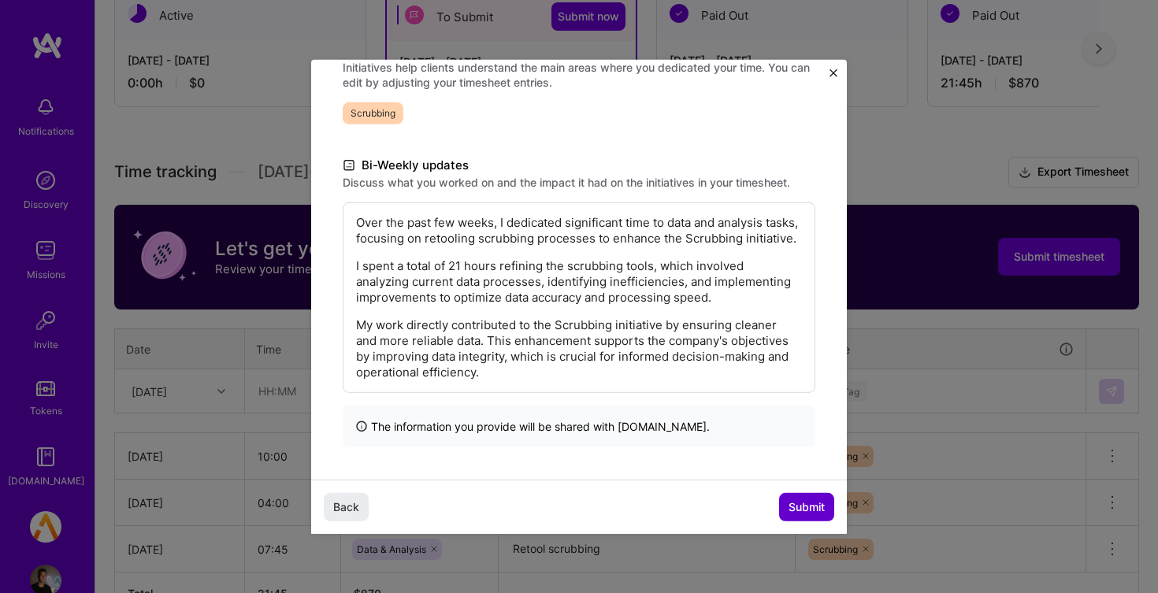
scroll to position [253, 0]
click at [796, 506] on span "Submit" at bounding box center [806, 507] width 36 height 16
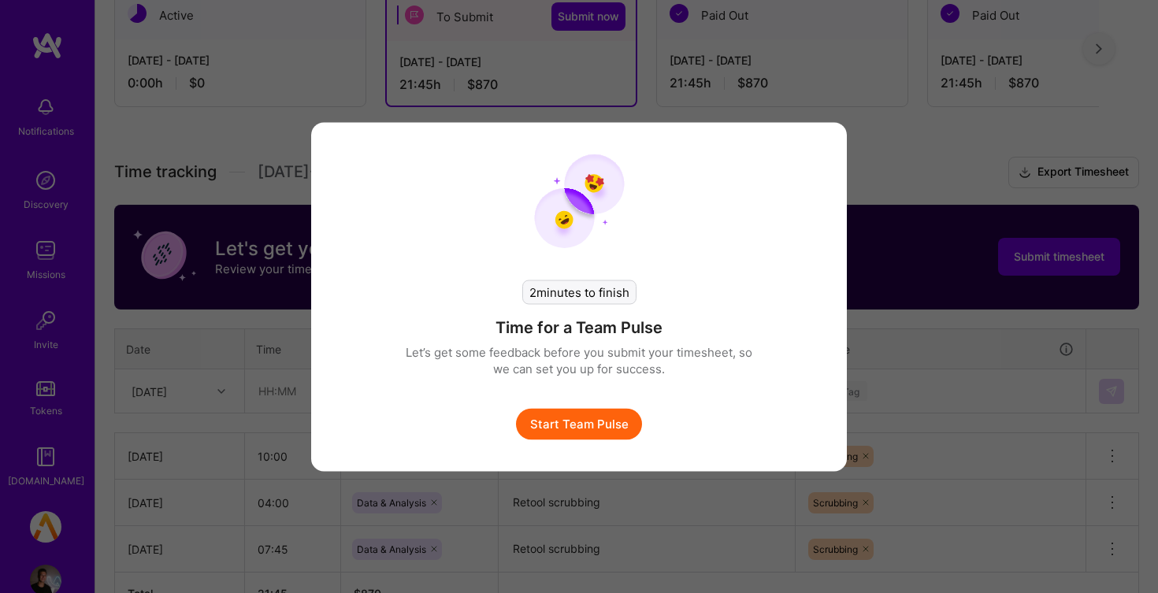
click at [596, 419] on button "Start Team Pulse" at bounding box center [579, 424] width 126 height 32
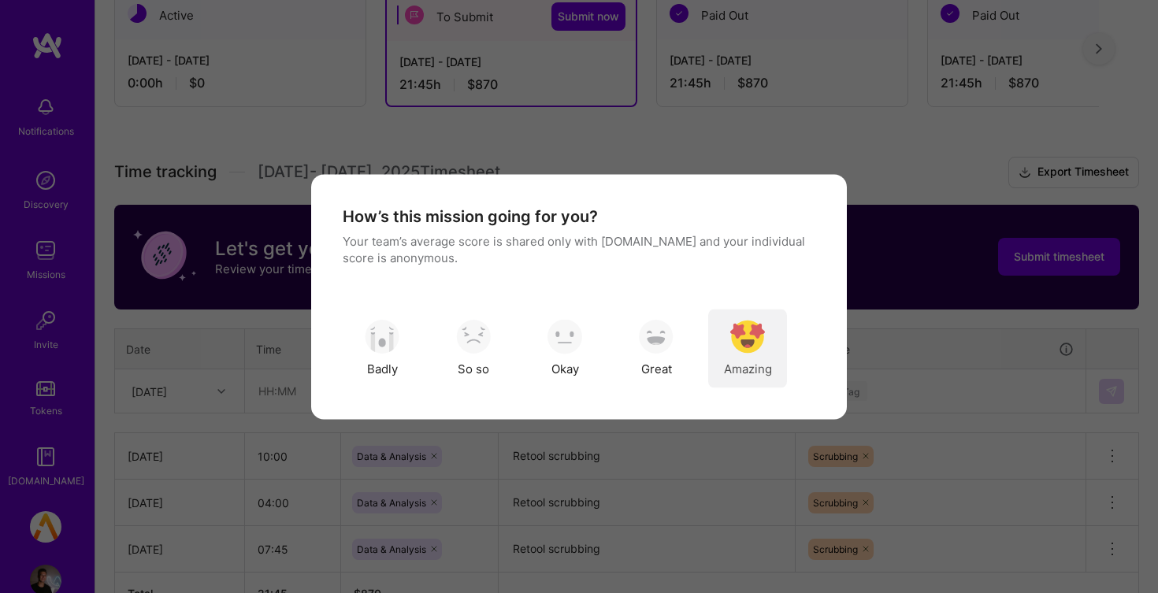
click at [751, 348] on img "modal" at bounding box center [747, 337] width 35 height 35
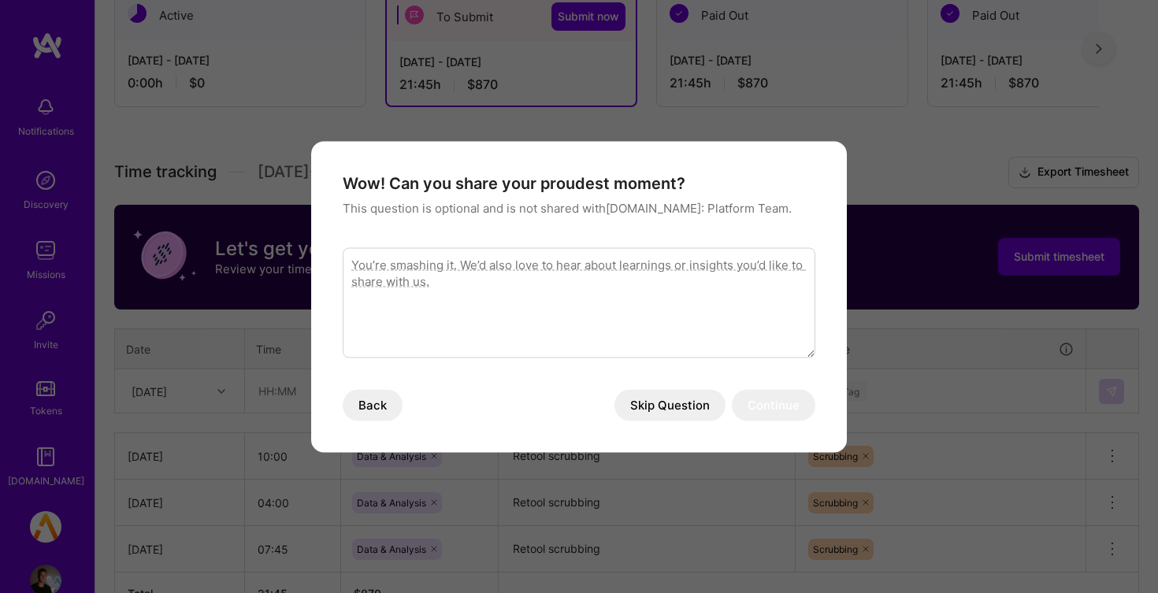
click at [695, 397] on button "Skip Question" at bounding box center [669, 405] width 111 height 32
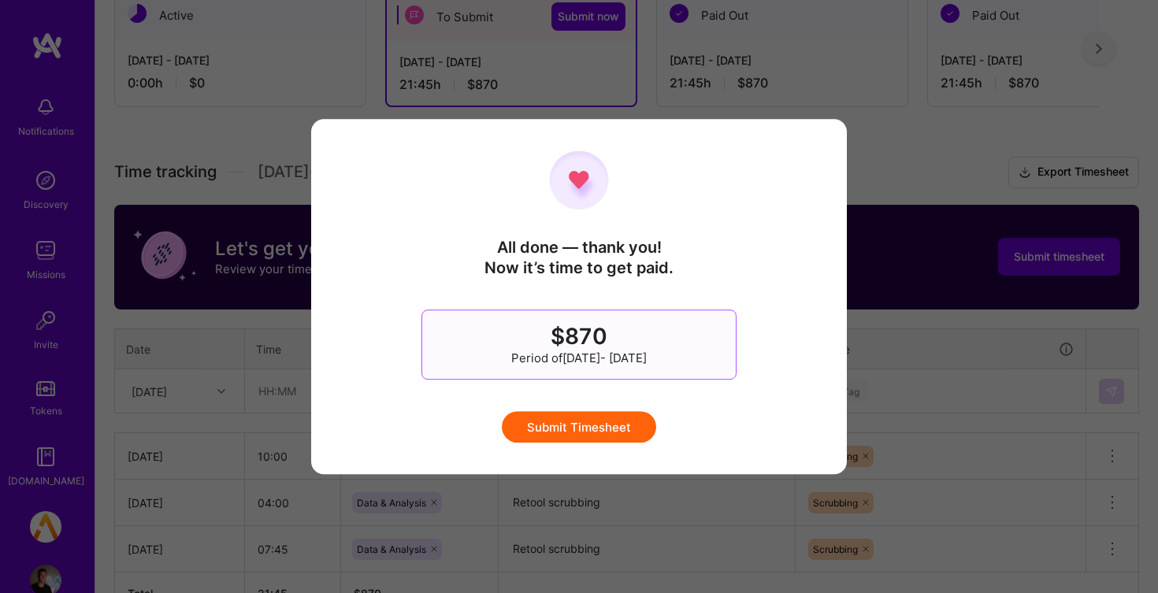
click at [621, 411] on button "Submit Timesheet" at bounding box center [579, 427] width 154 height 32
